Goal: Transaction & Acquisition: Subscribe to service/newsletter

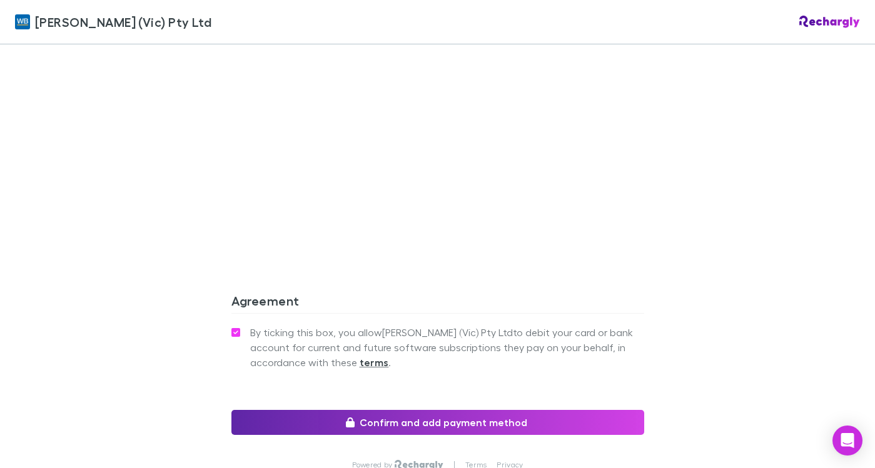
scroll to position [1017, 0]
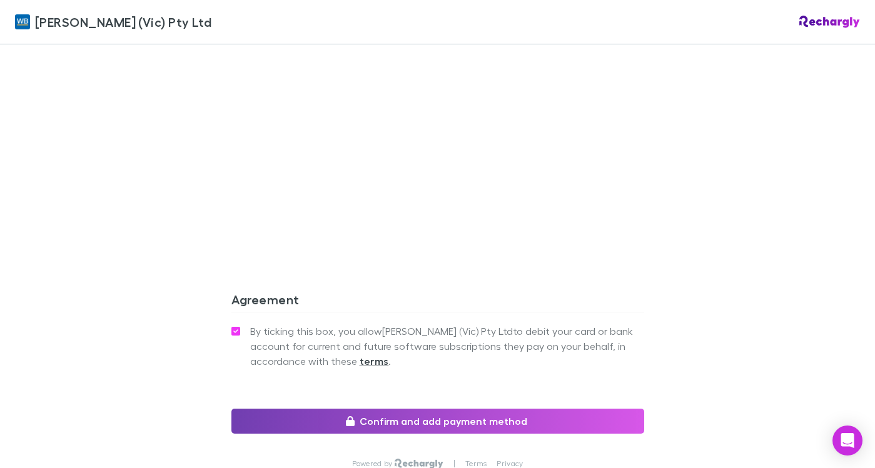
click at [486, 409] on button "Confirm and add payment method" at bounding box center [437, 421] width 413 height 25
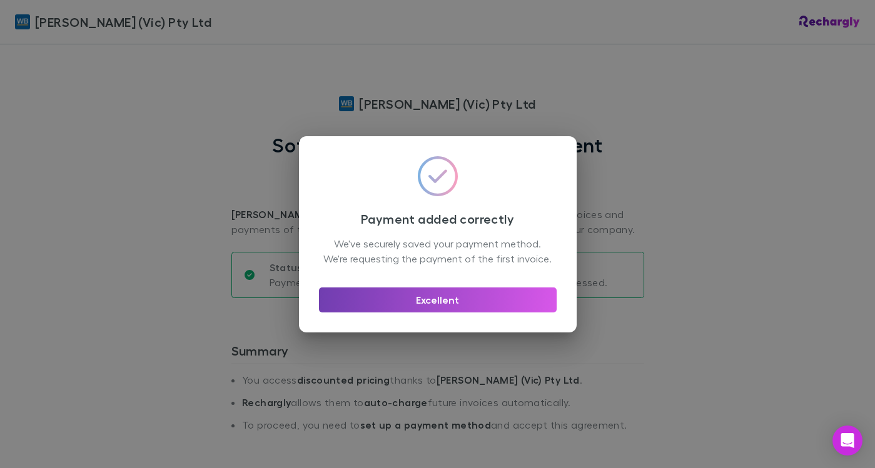
click at [483, 303] on button "Excellent" at bounding box center [438, 300] width 238 height 25
